Goal: Check status: Check status

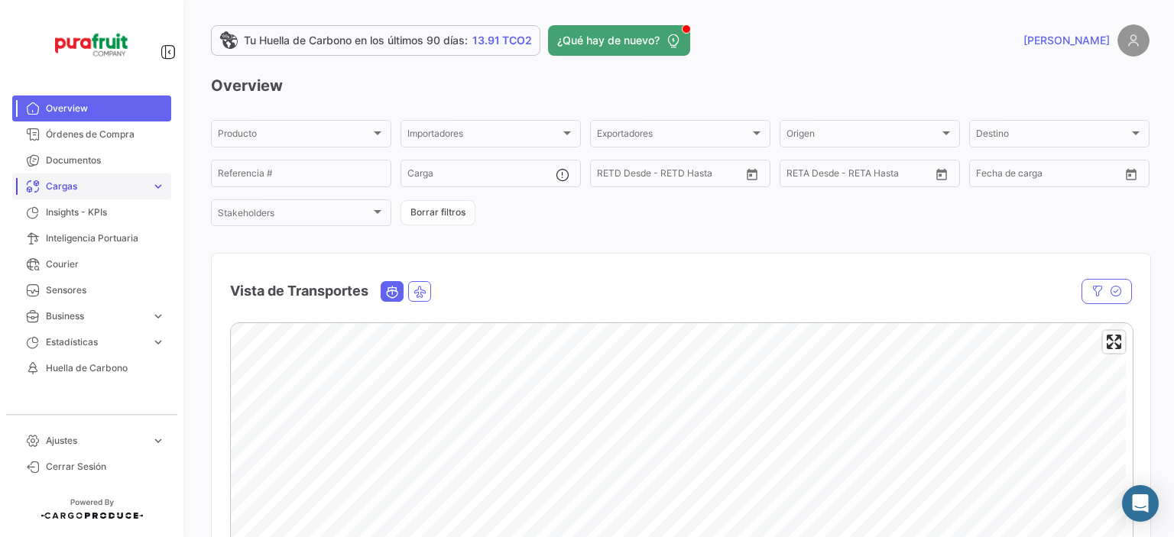
click at [86, 183] on span "Cargas" at bounding box center [95, 187] width 99 height 14
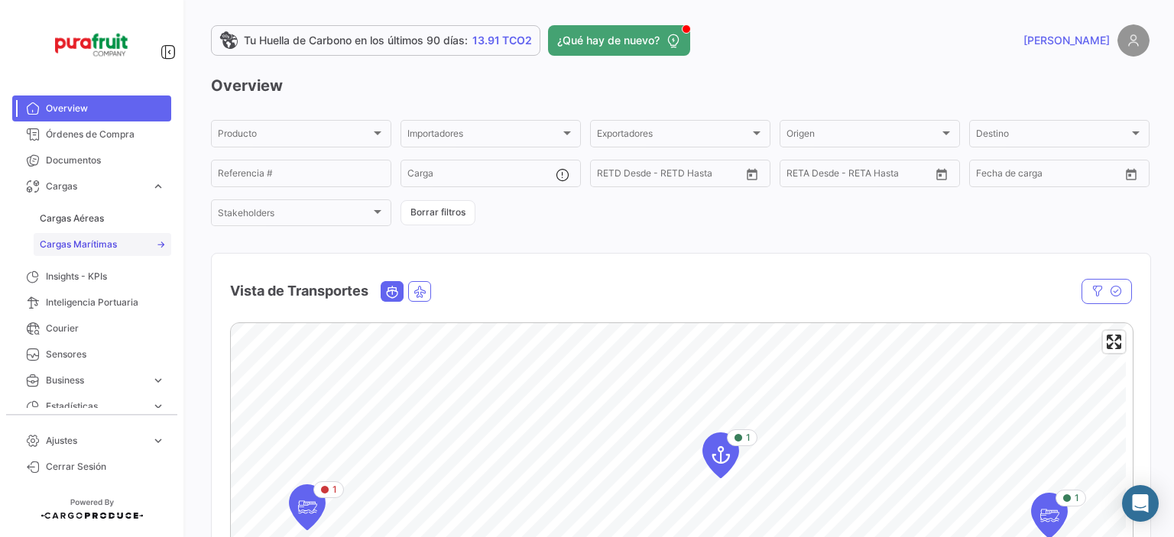
click at [99, 249] on span "Cargas Marítimas" at bounding box center [78, 245] width 77 height 14
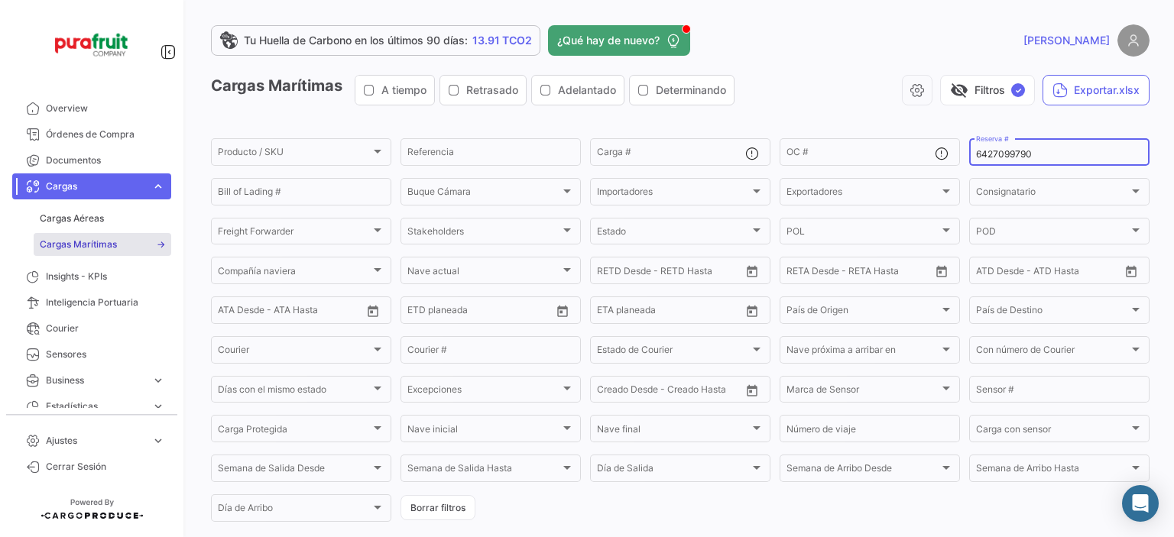
click at [986, 157] on input "6427099790" at bounding box center [1059, 154] width 167 height 11
paste input "MBM250034002"
type input "MBM250034002"
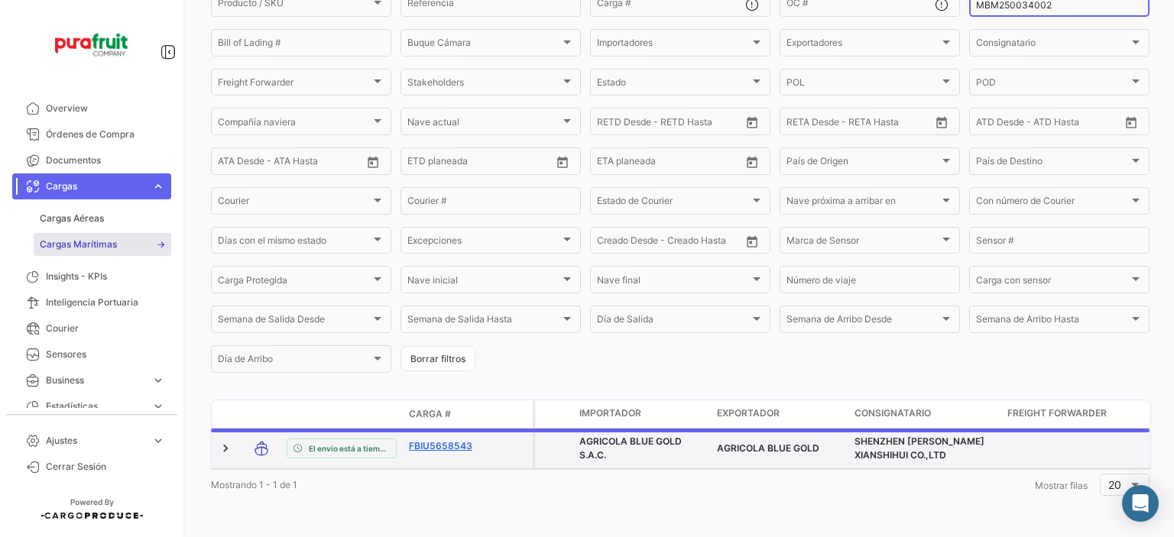
scroll to position [157, 0]
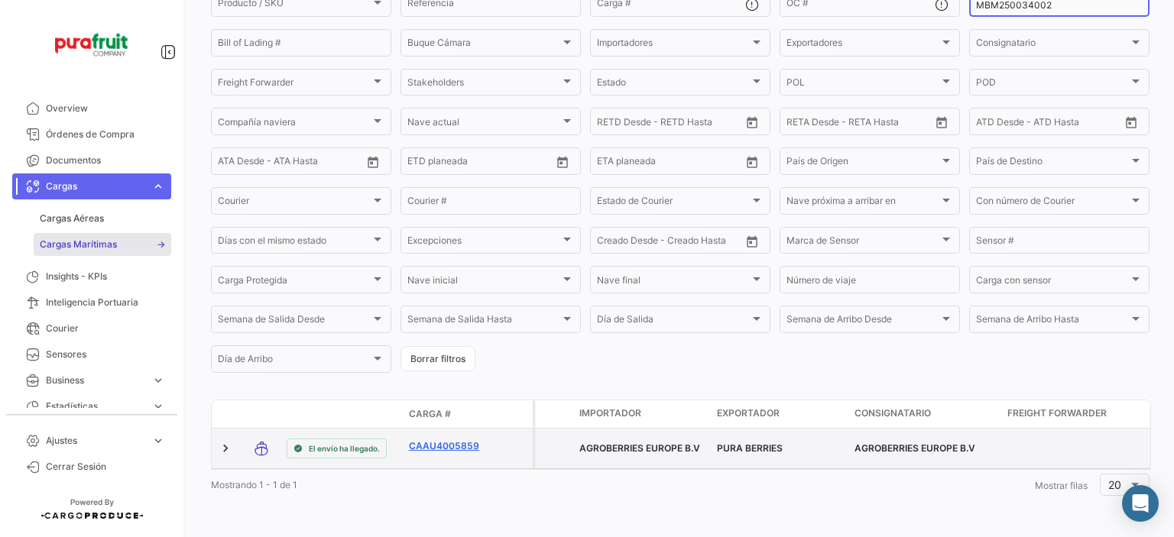
click at [440, 440] on link "CAAU4005859" at bounding box center [449, 447] width 80 height 14
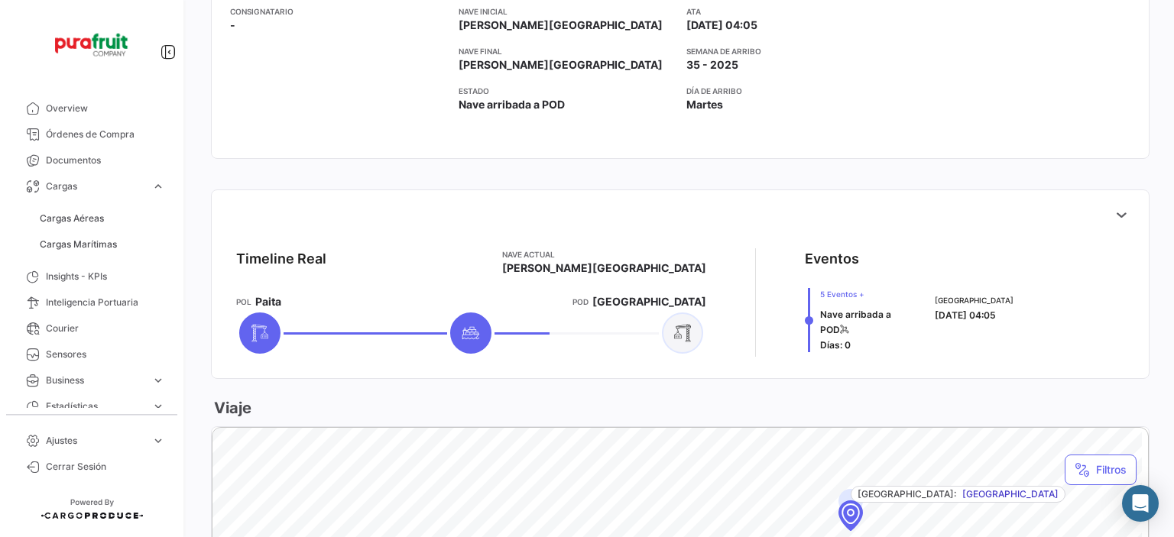
scroll to position [459, 0]
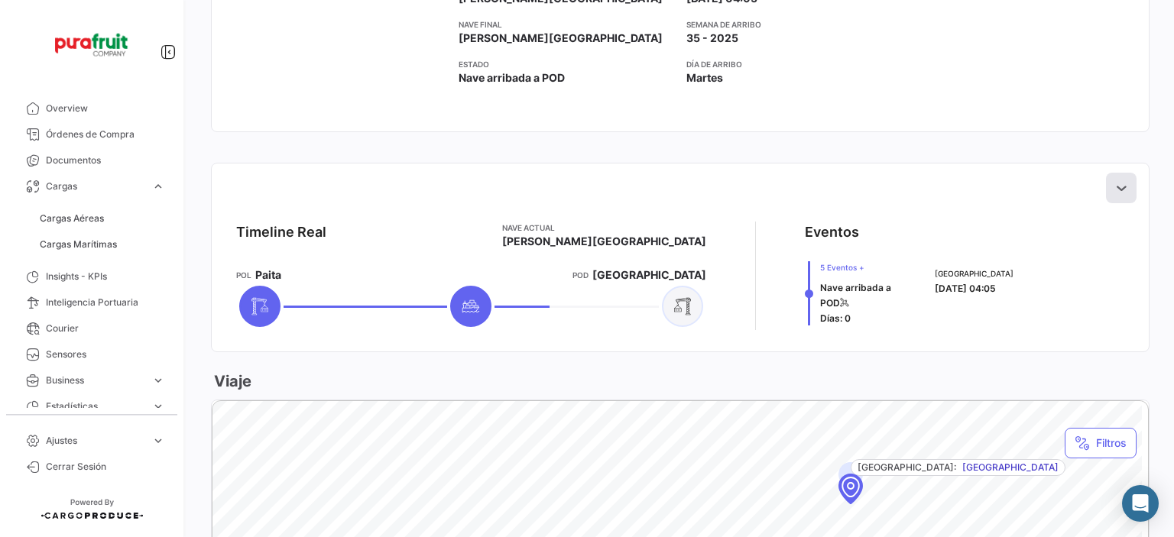
click at [1118, 189] on icon at bounding box center [1121, 187] width 15 height 15
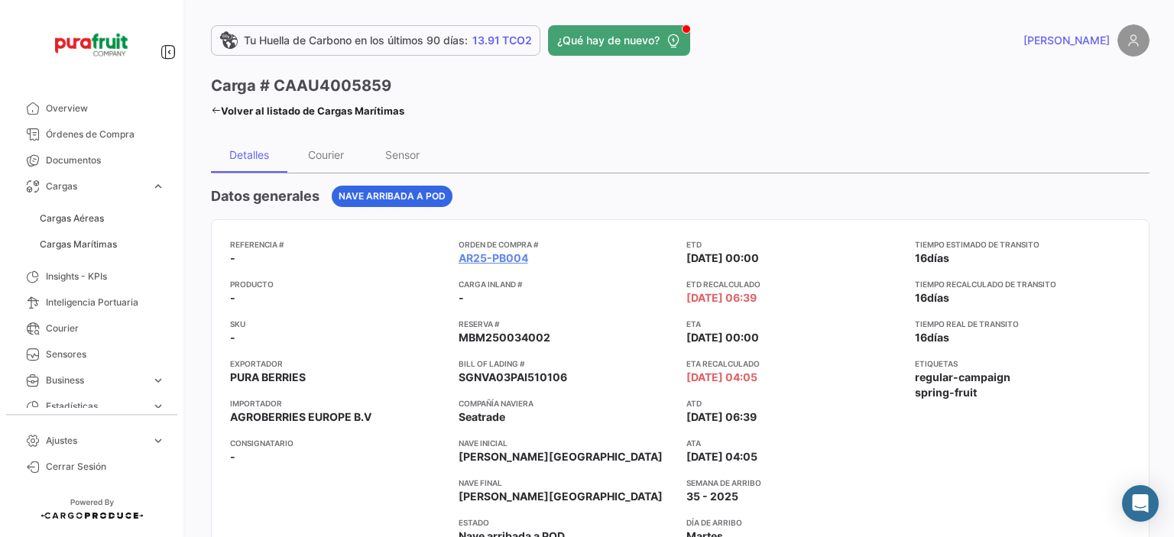
scroll to position [0, 0]
